Goal: Task Accomplishment & Management: Manage account settings

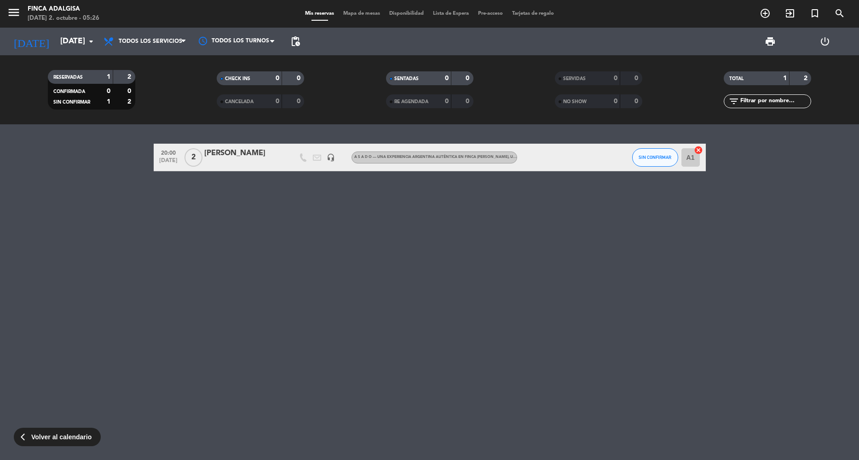
click at [56, 36] on input "[DATE]" at bounding box center [107, 41] width 102 height 18
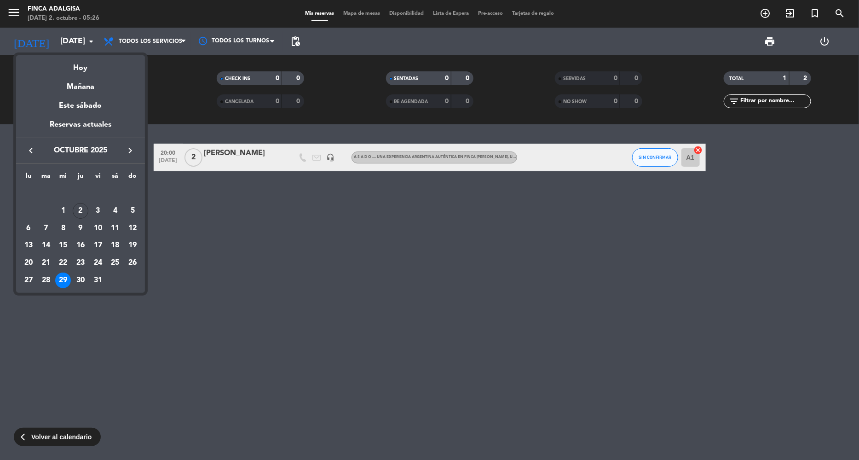
click at [99, 244] on div "17" at bounding box center [98, 245] width 16 height 16
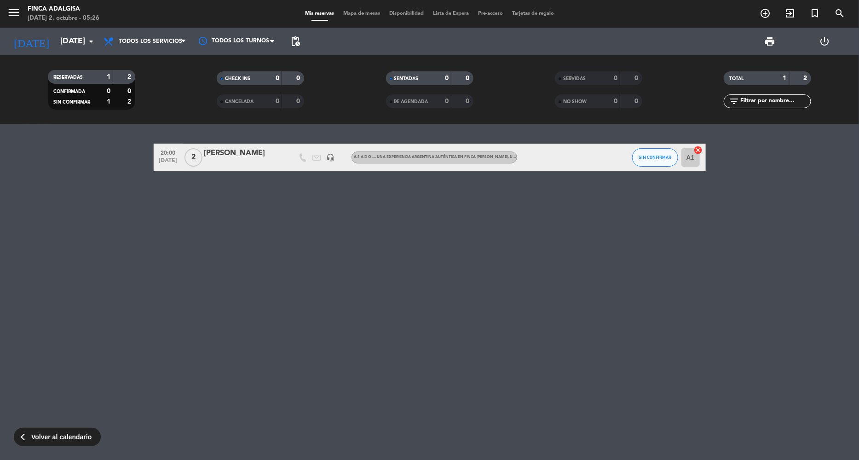
type input "[DATE]"
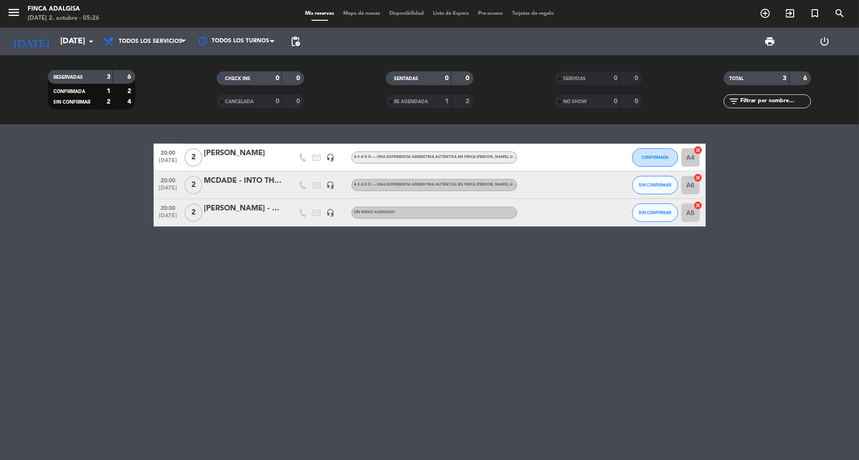
click at [238, 208] on div "[PERSON_NAME] - H & T [GEOGRAPHIC_DATA]" at bounding box center [243, 208] width 78 height 12
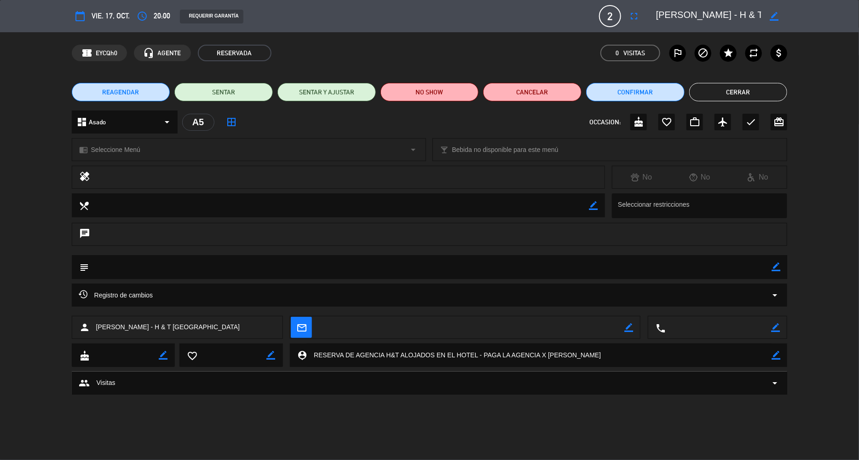
click at [771, 19] on icon "border_color" at bounding box center [774, 16] width 9 height 9
click at [672, 17] on textarea at bounding box center [708, 16] width 105 height 17
click at [779, 11] on div at bounding box center [774, 16] width 26 height 17
click at [772, 16] on icon at bounding box center [774, 16] width 9 height 9
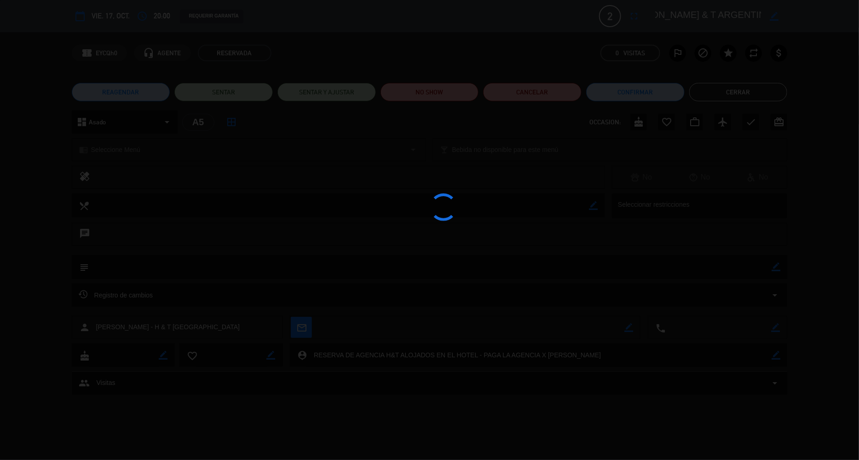
type textarea "[PERSON_NAME] & T ARGENTINA"
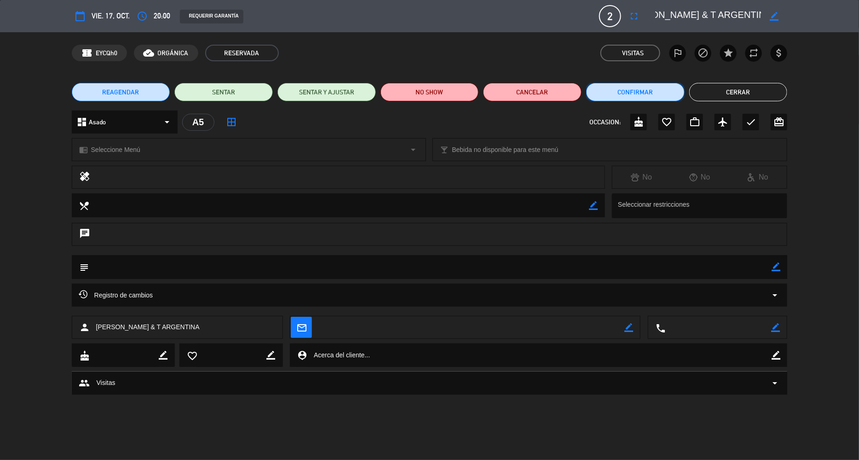
click at [634, 88] on button "Confirmar" at bounding box center [635, 92] width 98 height 18
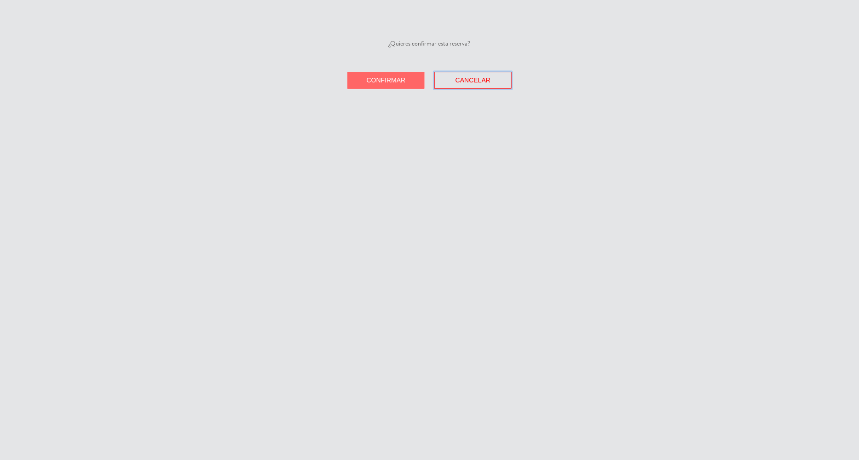
click at [504, 76] on button "Cancelar" at bounding box center [472, 80] width 77 height 17
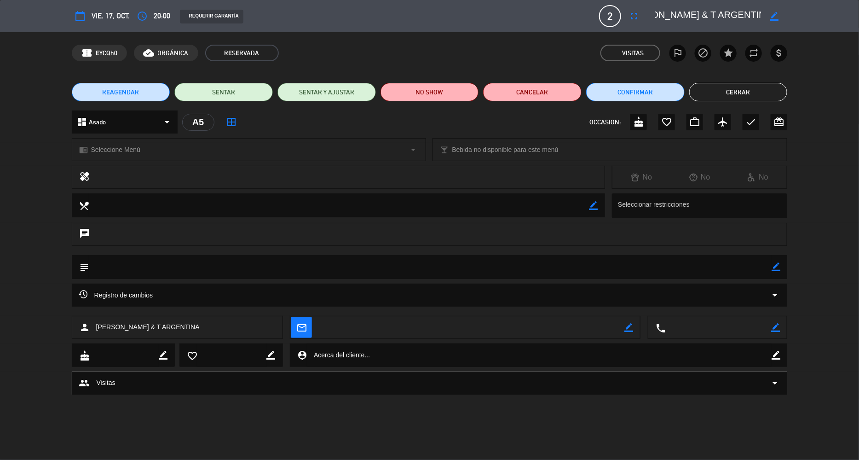
click at [743, 92] on button "Cerrar" at bounding box center [738, 92] width 98 height 18
